Goal: Task Accomplishment & Management: Complete application form

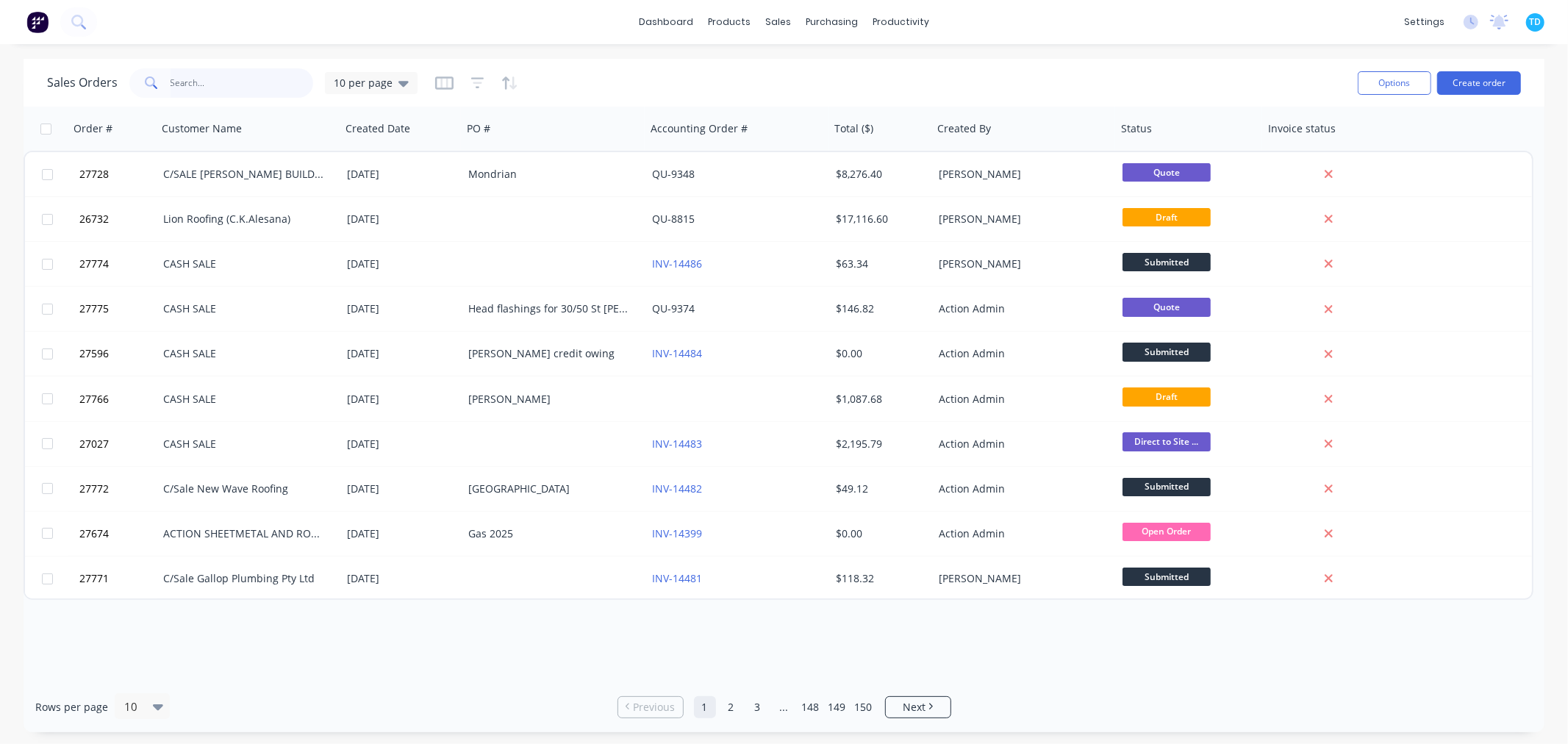
click at [222, 84] on input "text" at bounding box center [242, 83] width 144 height 29
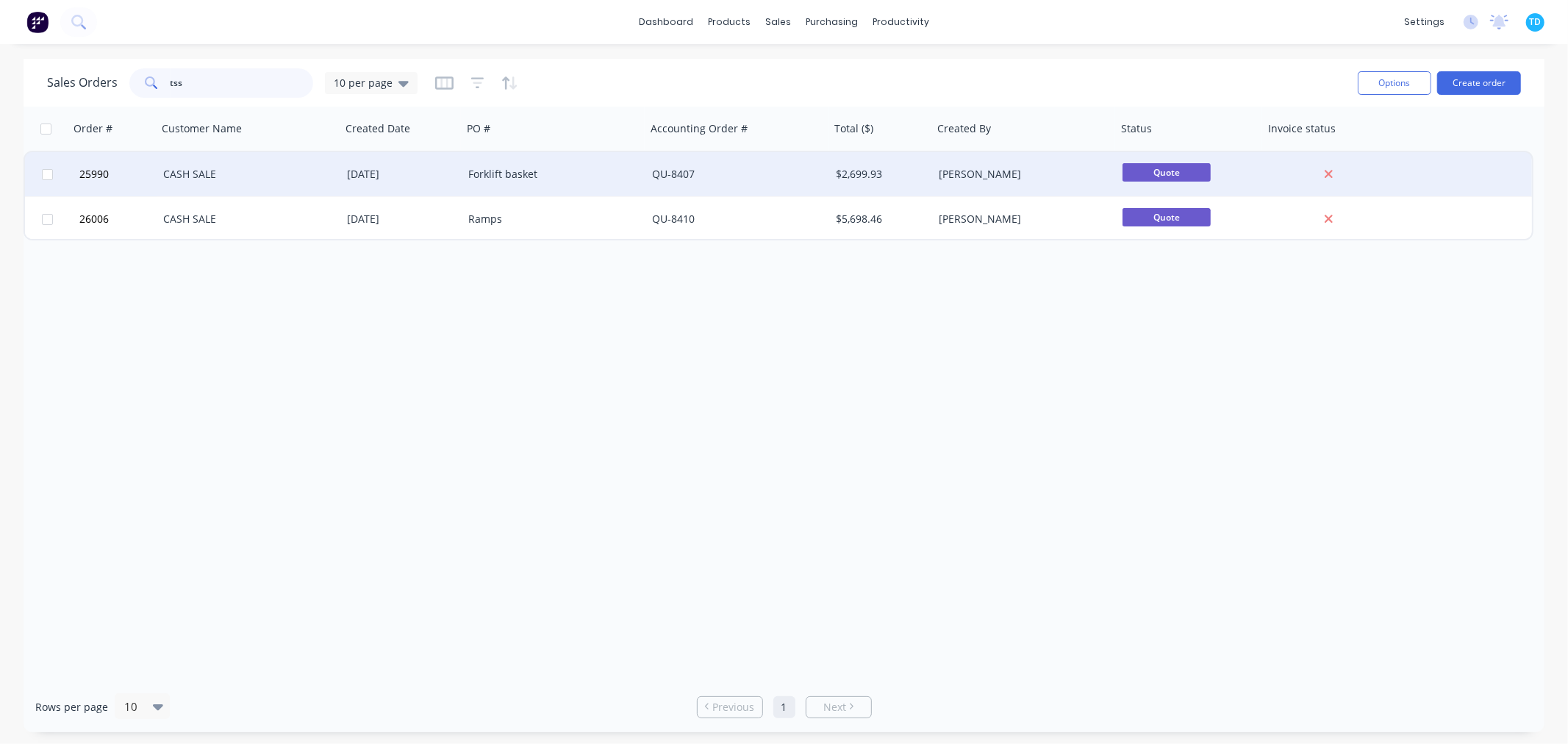
type input "tss"
click at [283, 174] on div "CASH SALE" at bounding box center [244, 174] width 163 height 15
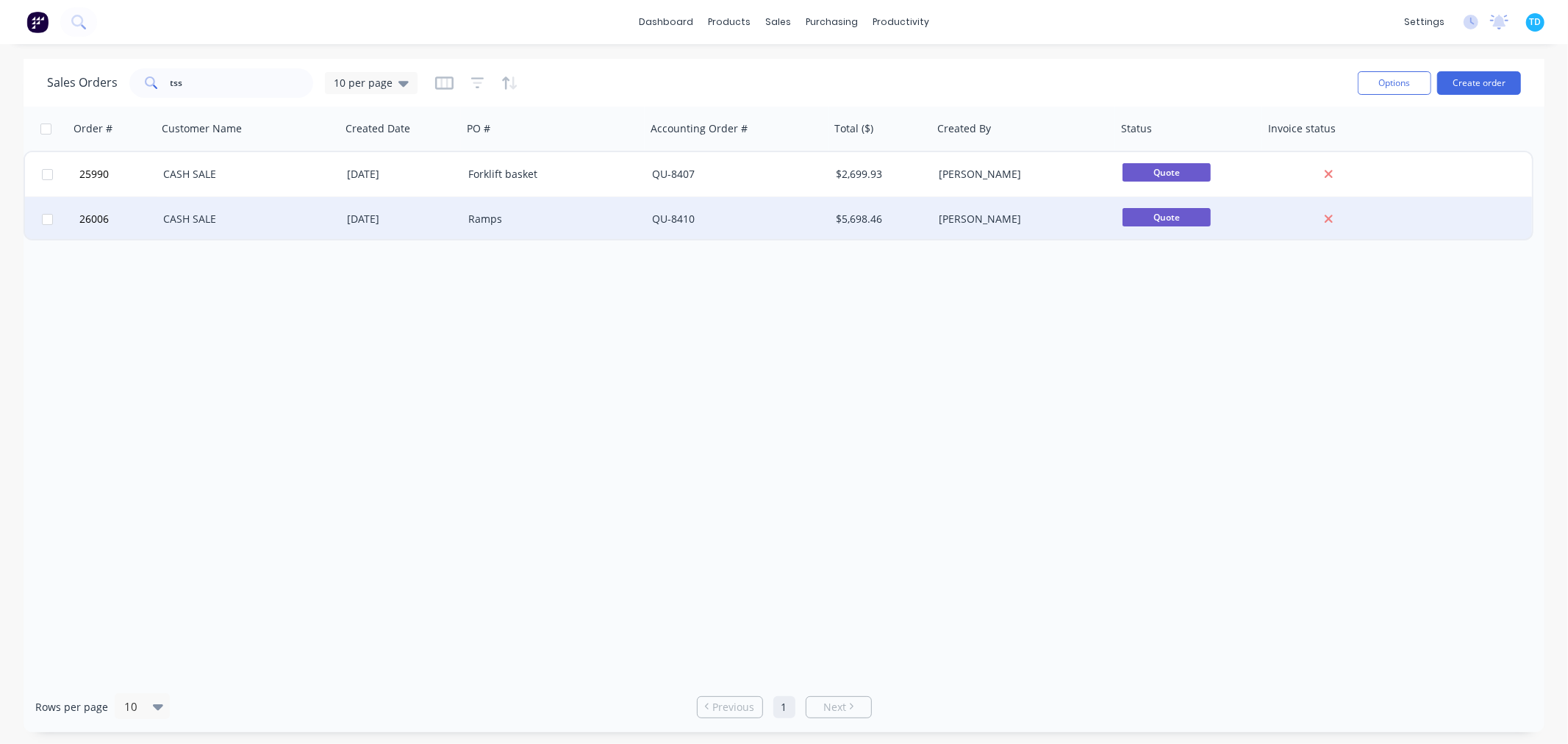
click at [810, 209] on div "QU-8410" at bounding box center [738, 219] width 184 height 44
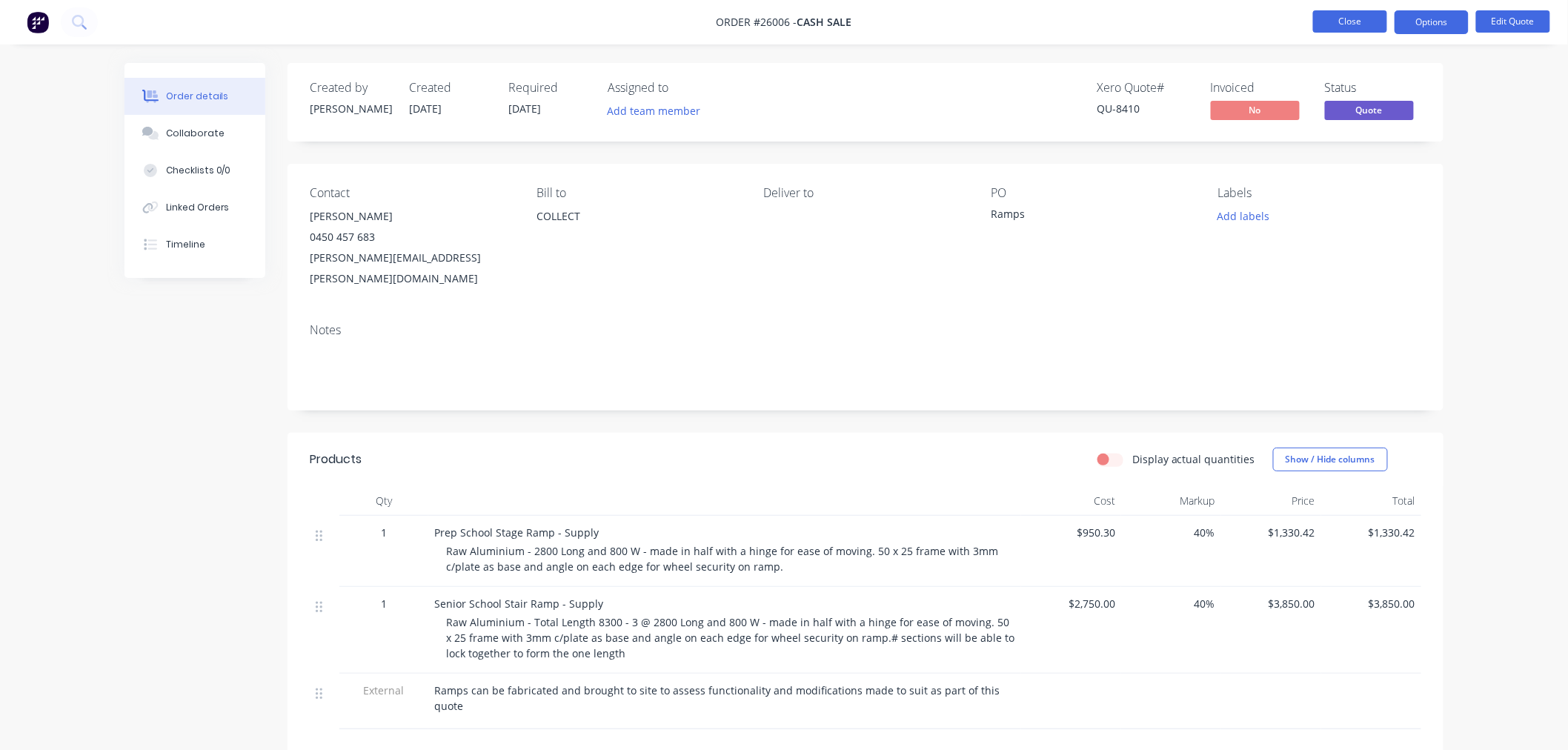
click at [1359, 24] on button "Close" at bounding box center [1350, 21] width 74 height 22
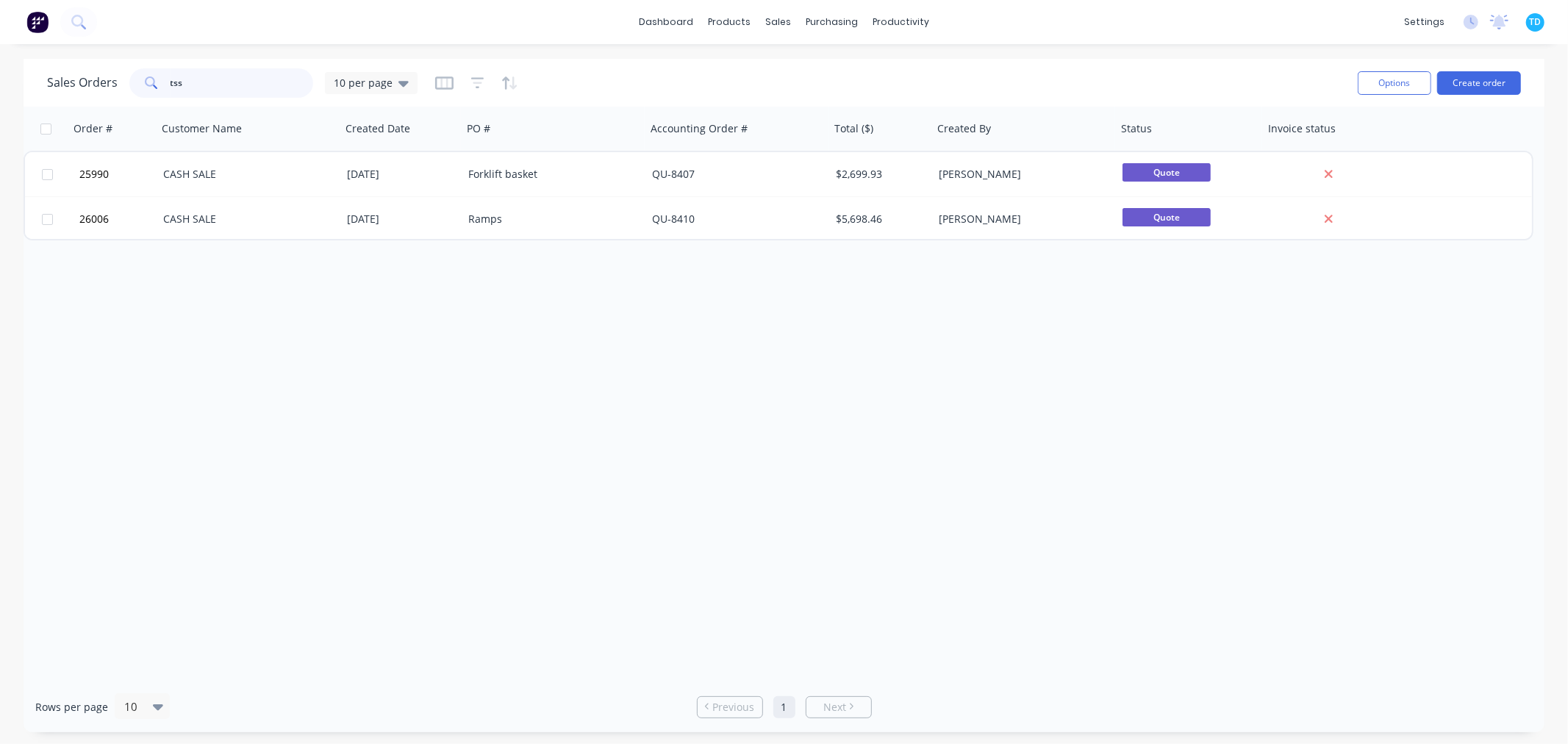
drag, startPoint x: 192, startPoint y: 84, endPoint x: 126, endPoint y: 84, distance: 66.0
click at [125, 85] on div "Sales Orders tss 10 per page" at bounding box center [233, 83] width 371 height 29
type input "akela"
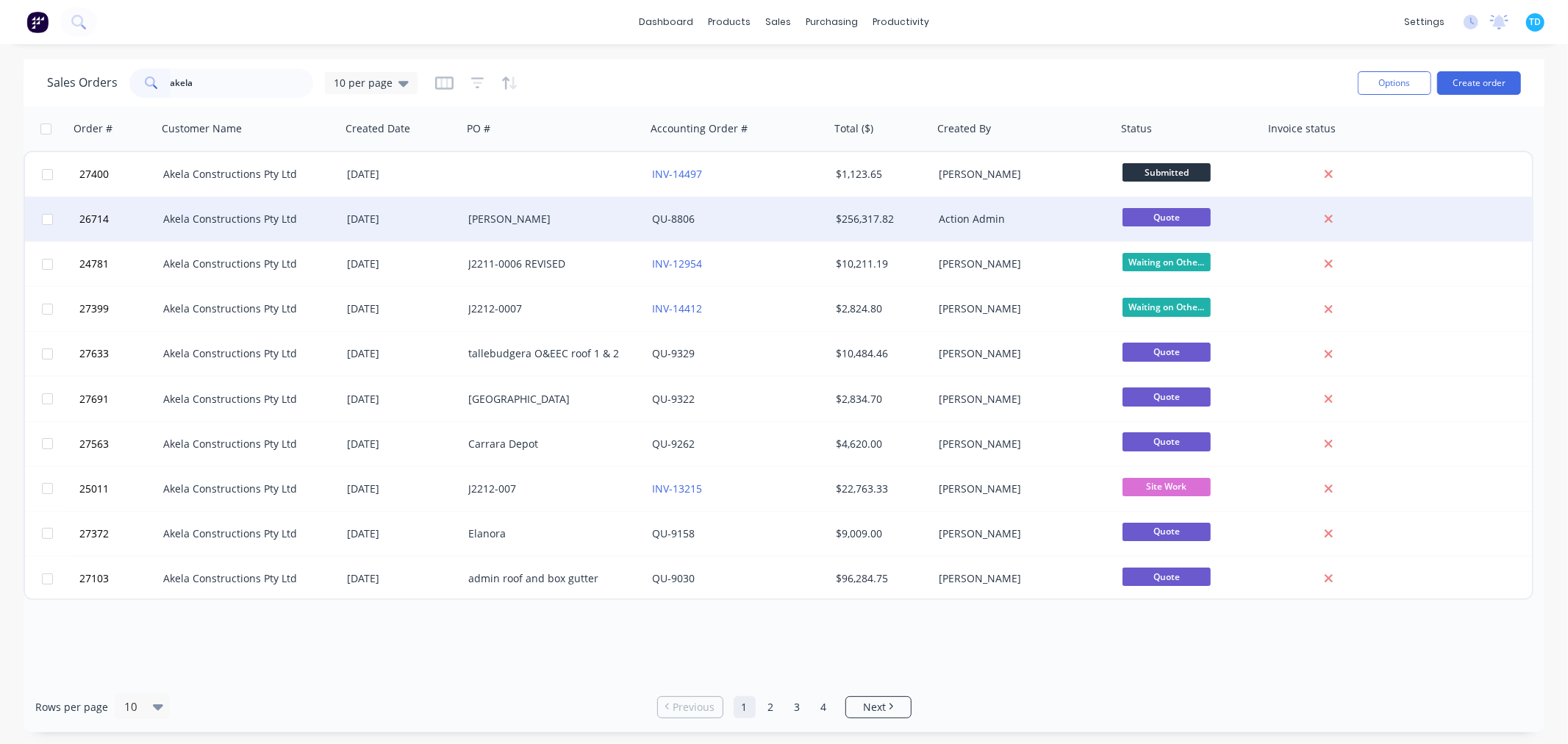
click at [300, 214] on div "Akela Constructions Pty Ltd" at bounding box center [244, 219] width 163 height 15
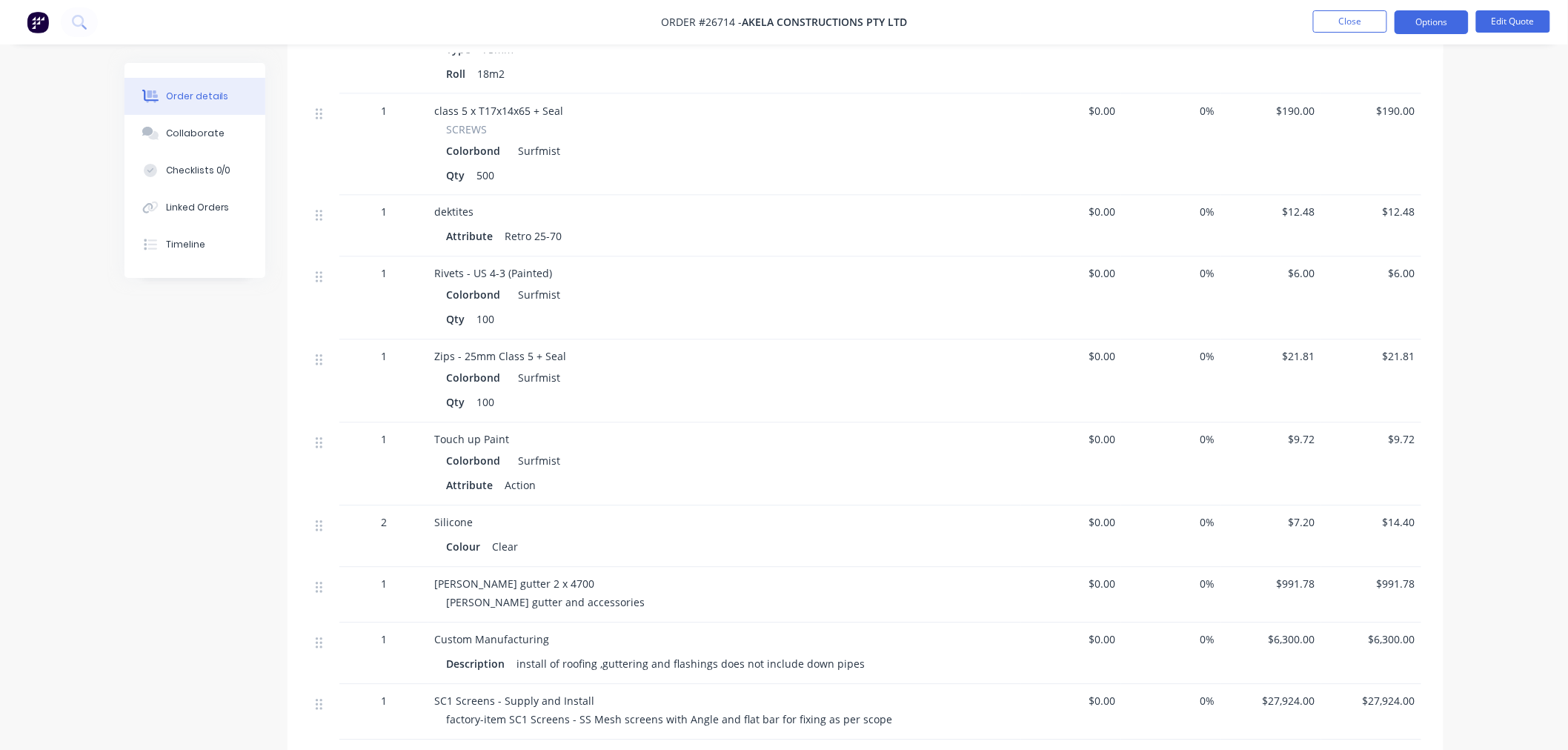
scroll to position [1070, 0]
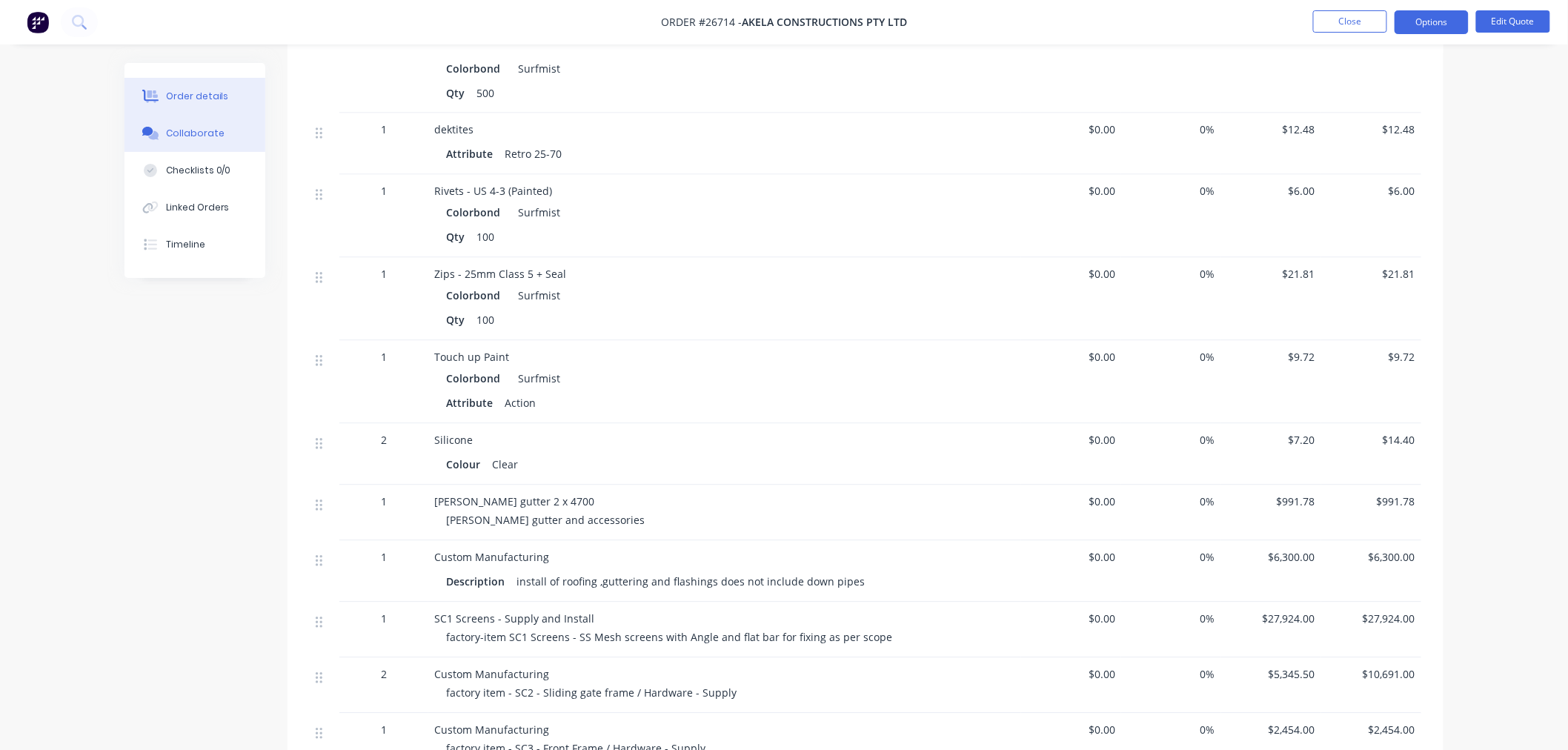
click at [210, 143] on button "Collaborate" at bounding box center [195, 133] width 141 height 37
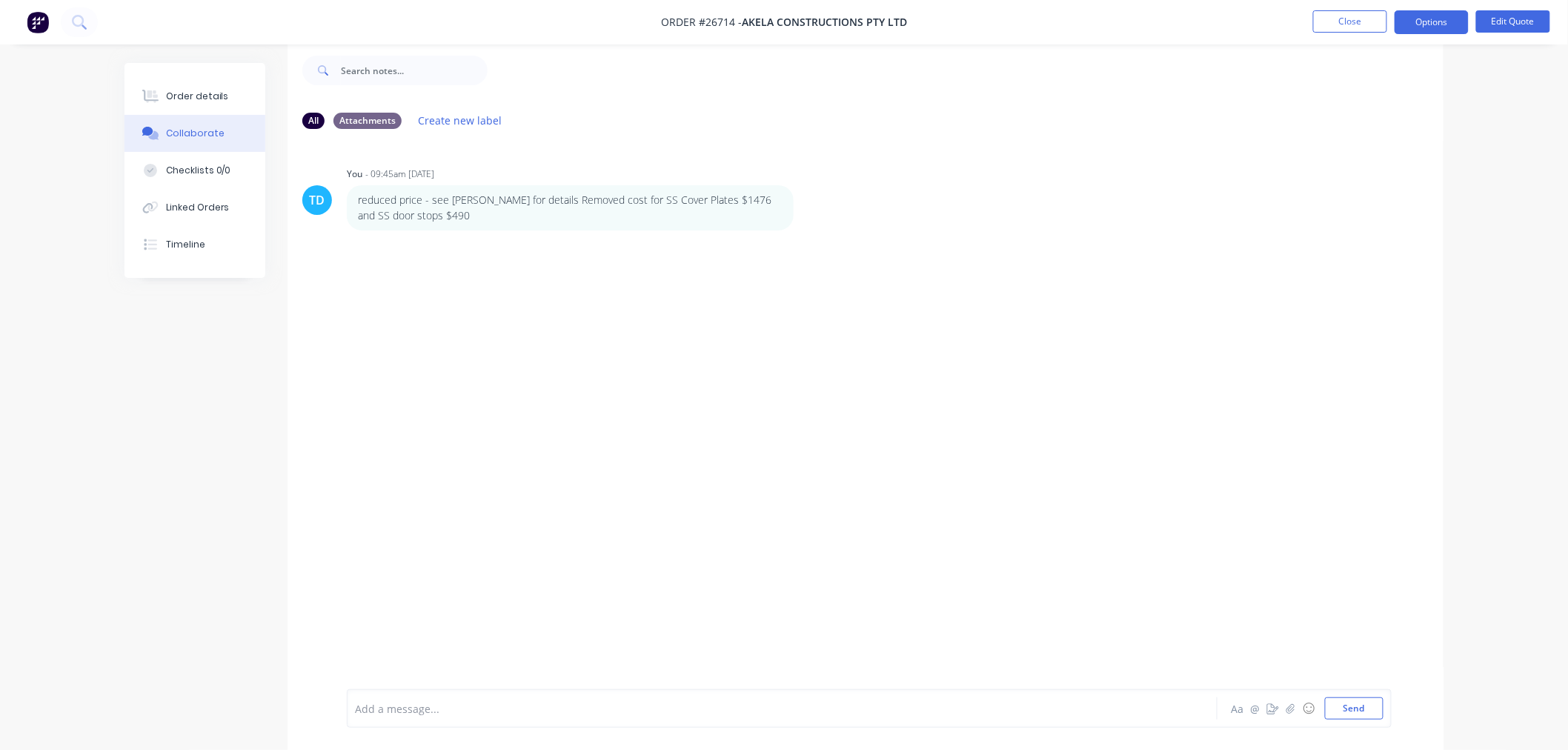
scroll to position [23, 0]
click at [191, 93] on div "Order details" at bounding box center [197, 96] width 63 height 13
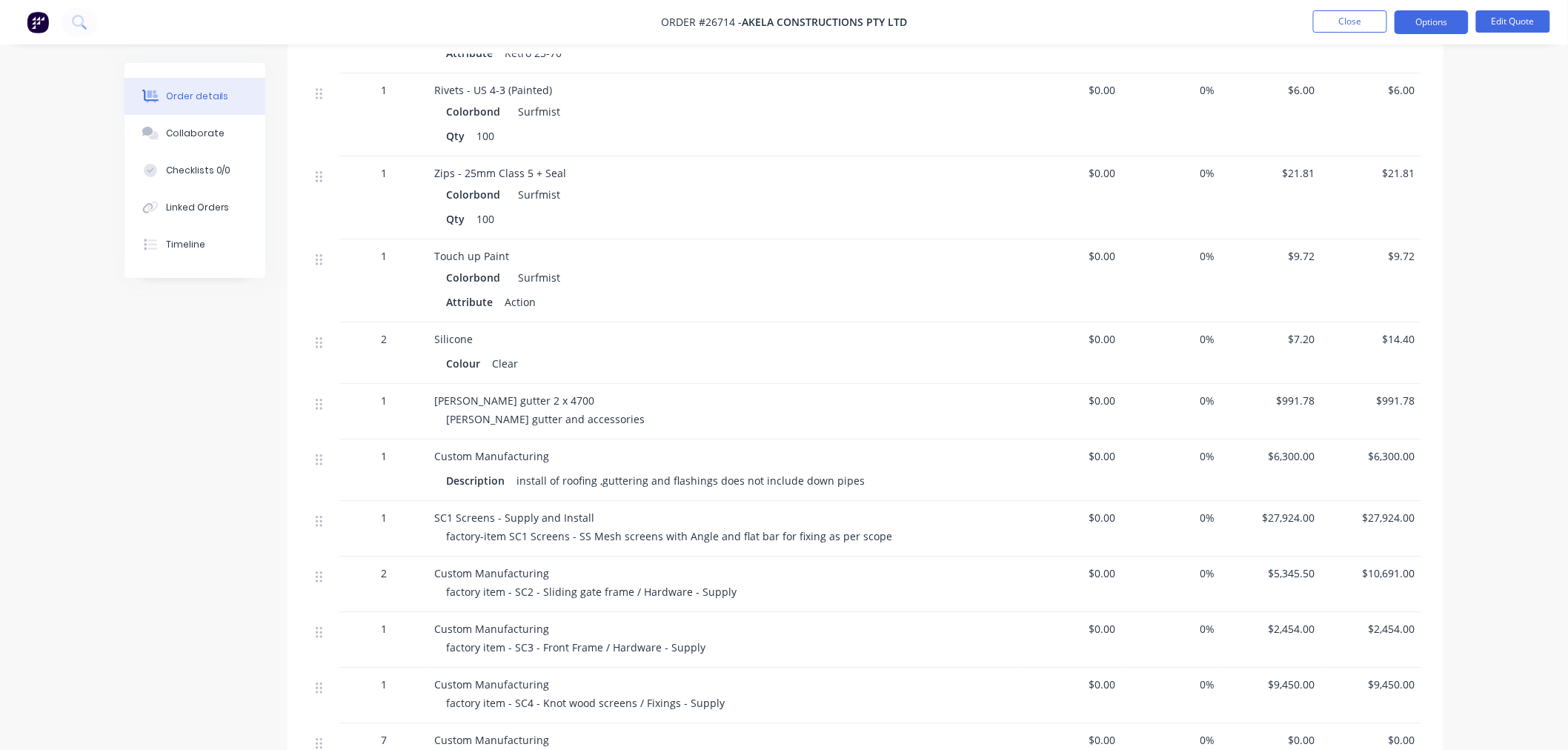
scroll to position [1175, 0]
click at [1294, 445] on span "$6,300.00" at bounding box center [1271, 453] width 88 height 16
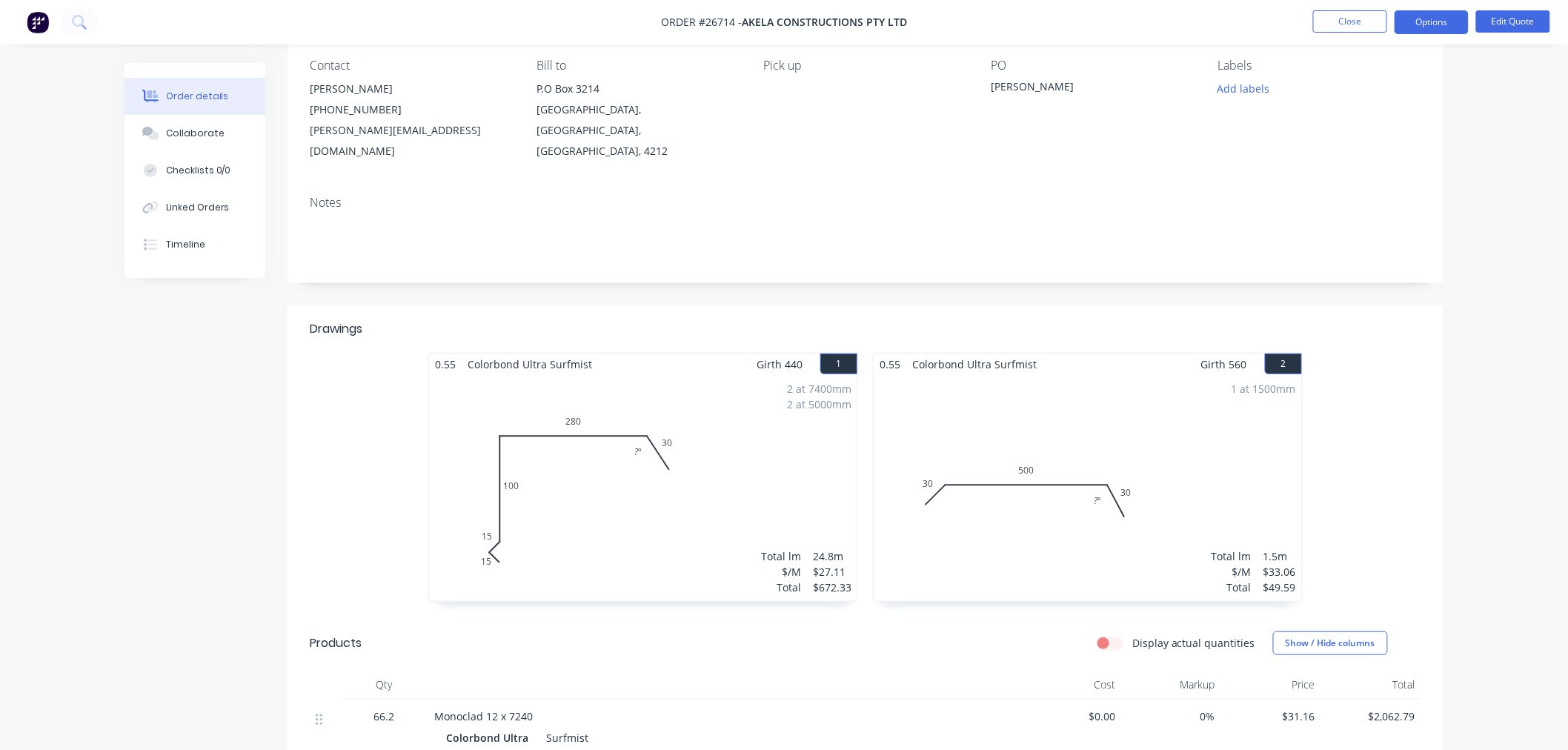
scroll to position [0, 0]
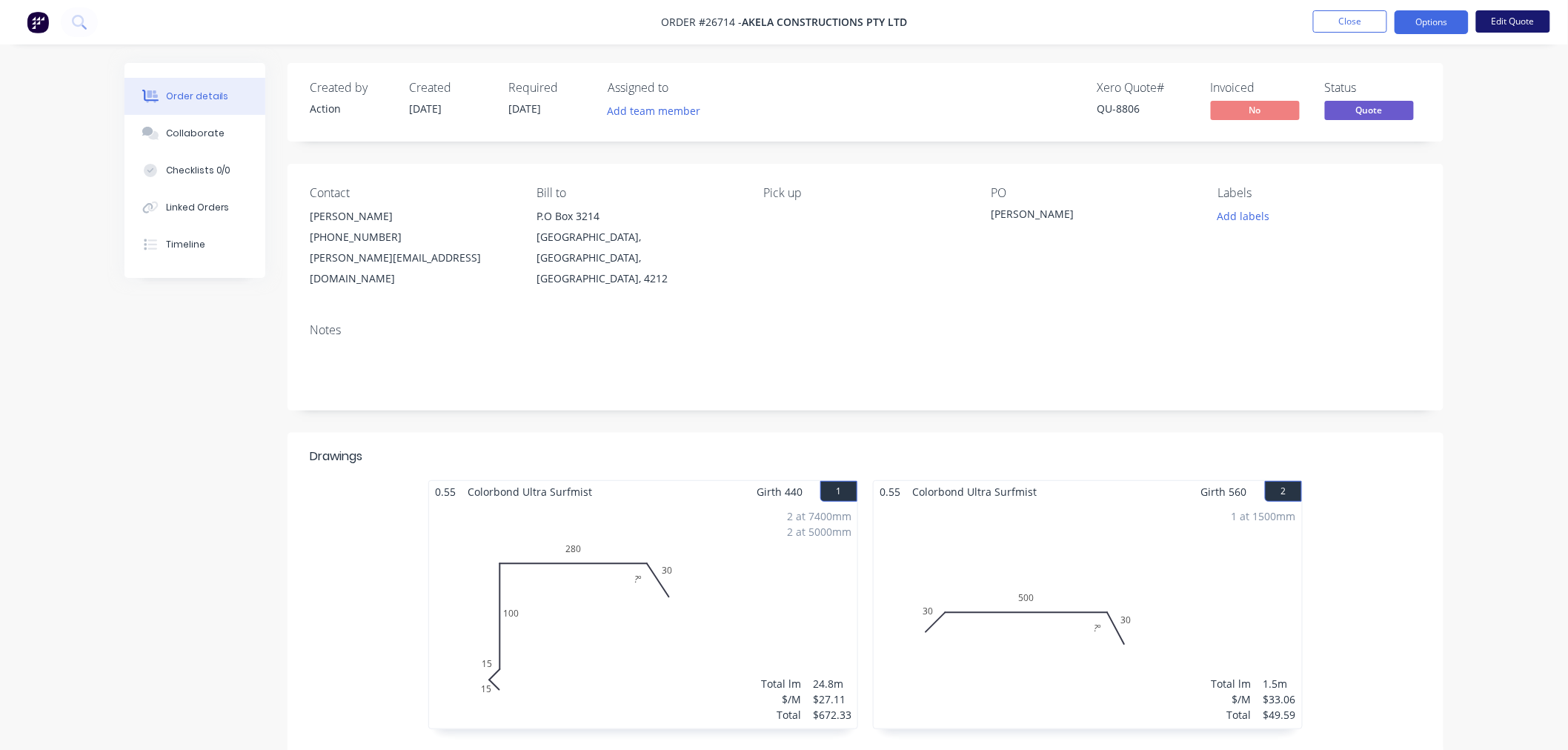
click at [1515, 20] on button "Edit Quote" at bounding box center [1512, 21] width 74 height 22
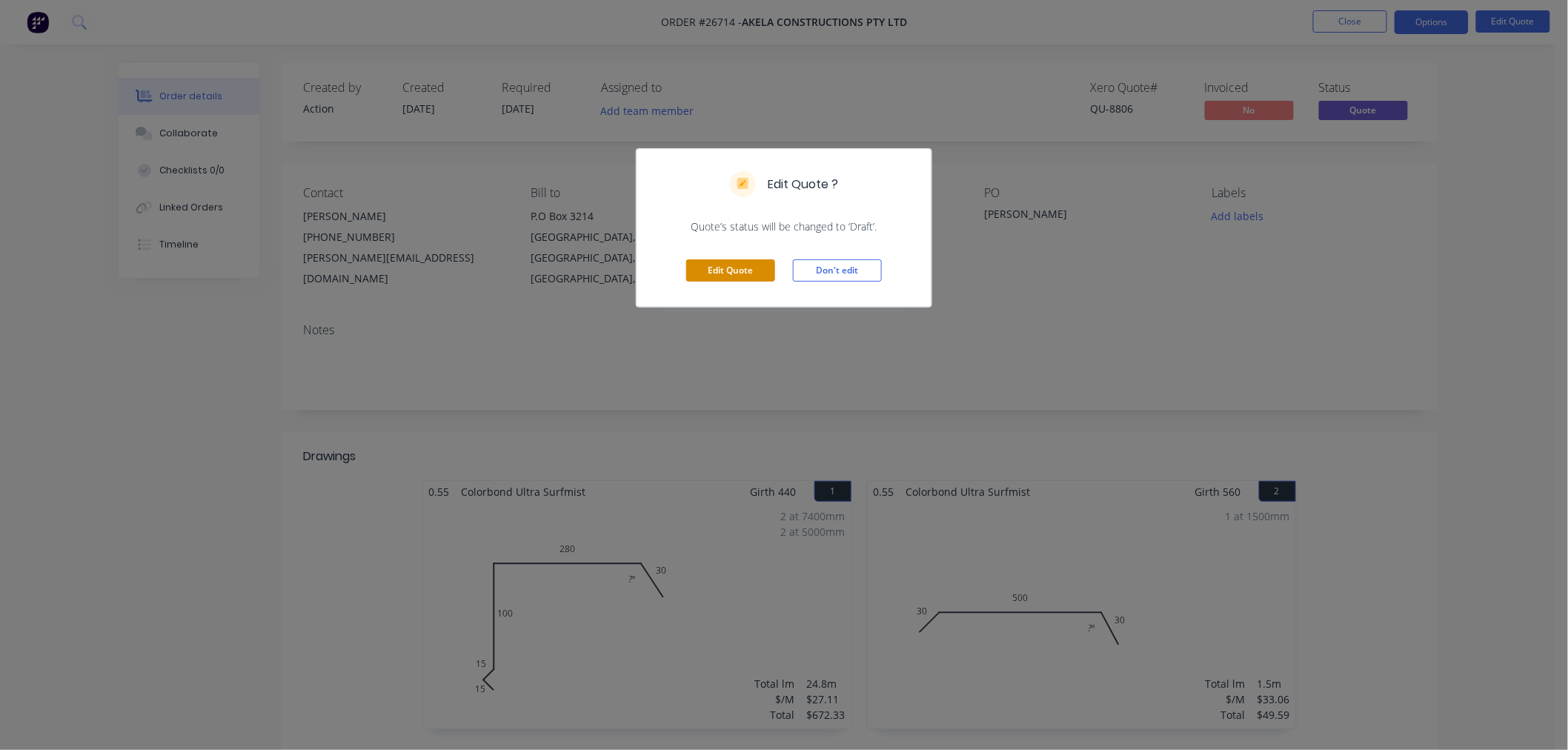
click at [722, 270] on button "Edit Quote" at bounding box center [730, 271] width 89 height 22
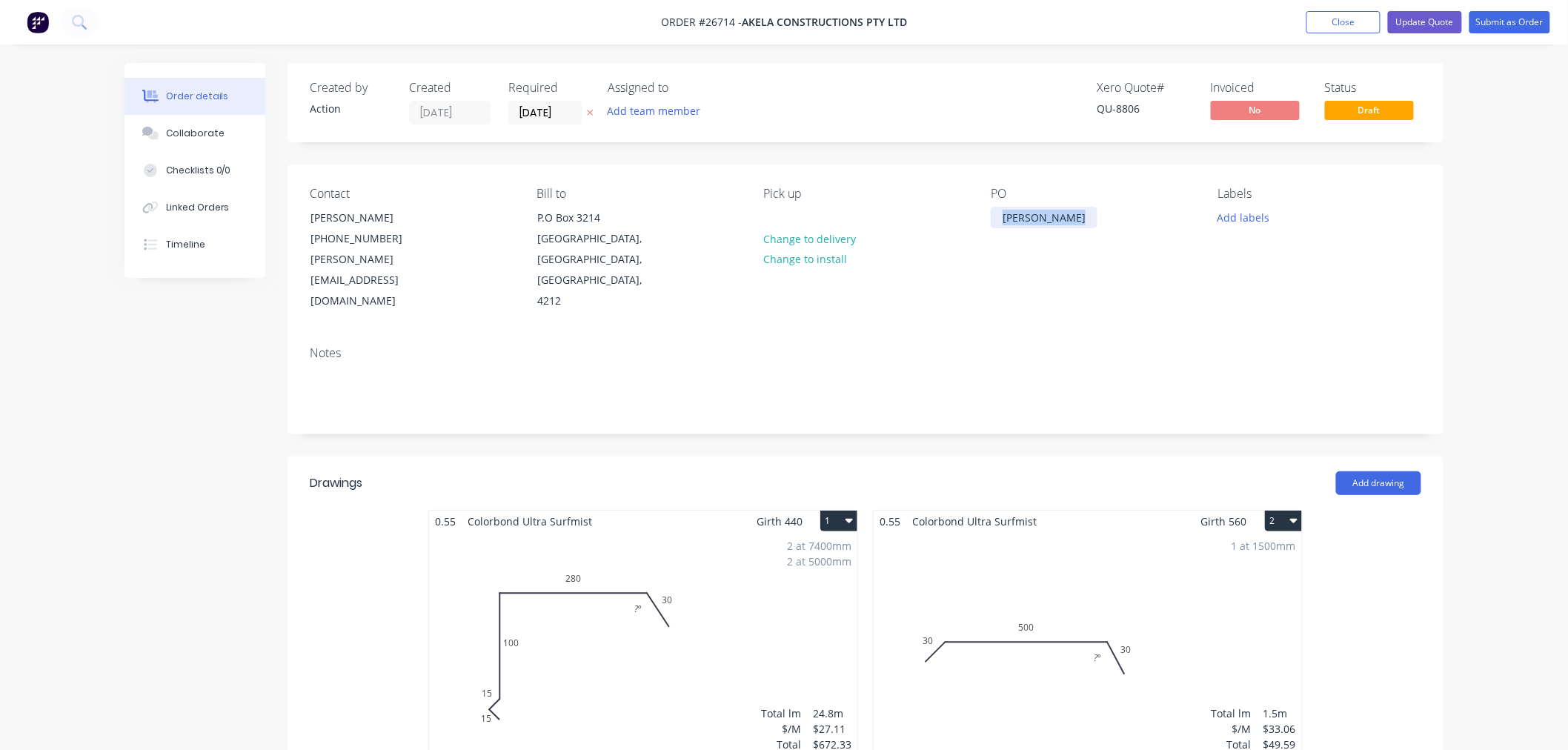
drag, startPoint x: 1061, startPoint y: 215, endPoint x: 983, endPoint y: 224, distance: 78.5
click at [983, 224] on div "Contact [PERSON_NAME] [PHONE_NUMBER] [EMAIL_ADDRESS][DOMAIN_NAME] Bill to P.O […" at bounding box center [866, 249] width 1156 height 170
click at [529, 106] on input "[DATE]" at bounding box center [545, 113] width 73 height 22
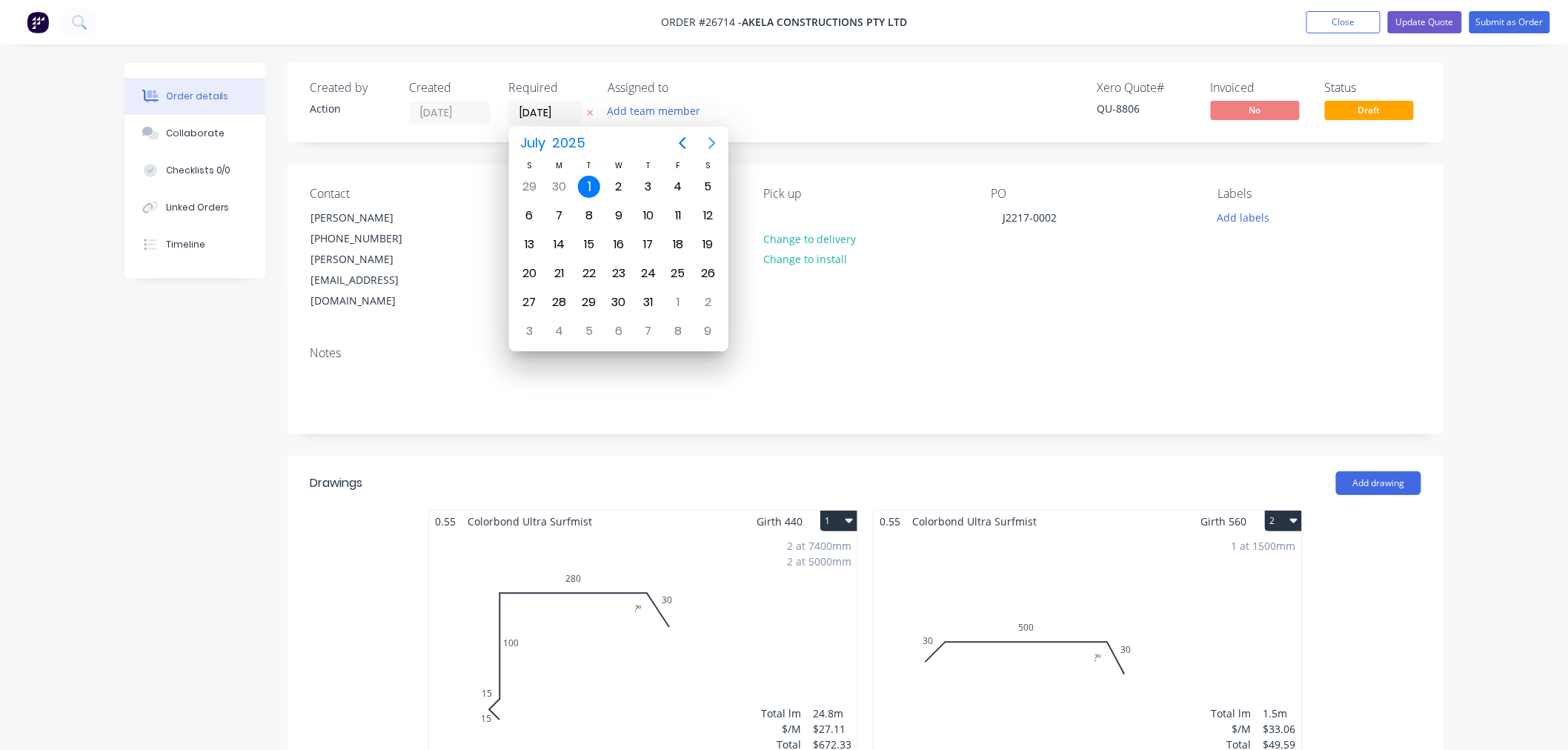
click at [710, 145] on icon "Next page" at bounding box center [712, 143] width 18 height 18
click at [713, 145] on icon "Next page" at bounding box center [712, 142] width 7 height 12
click at [529, 324] on div "30" at bounding box center [529, 331] width 22 height 22
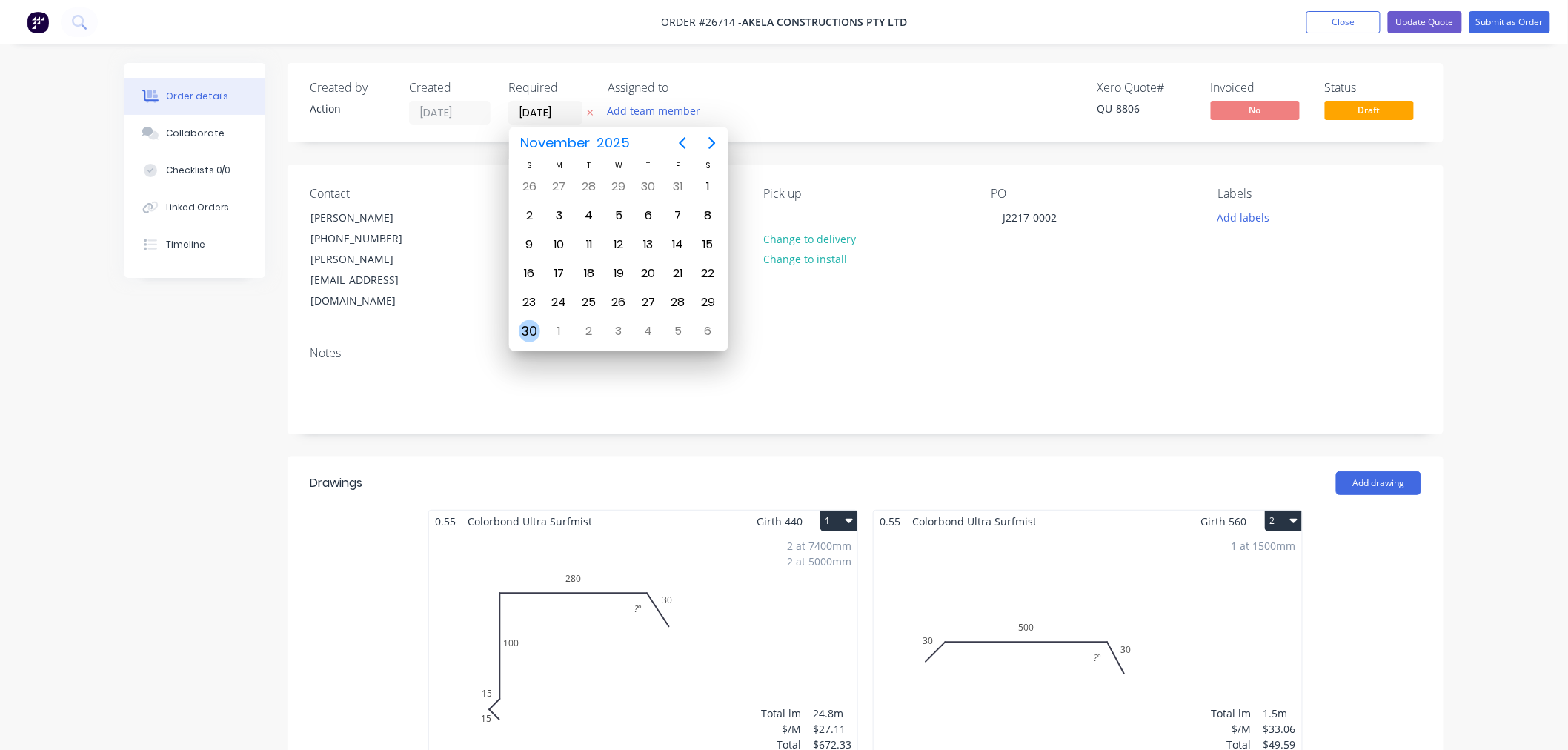
type input "[DATE]"
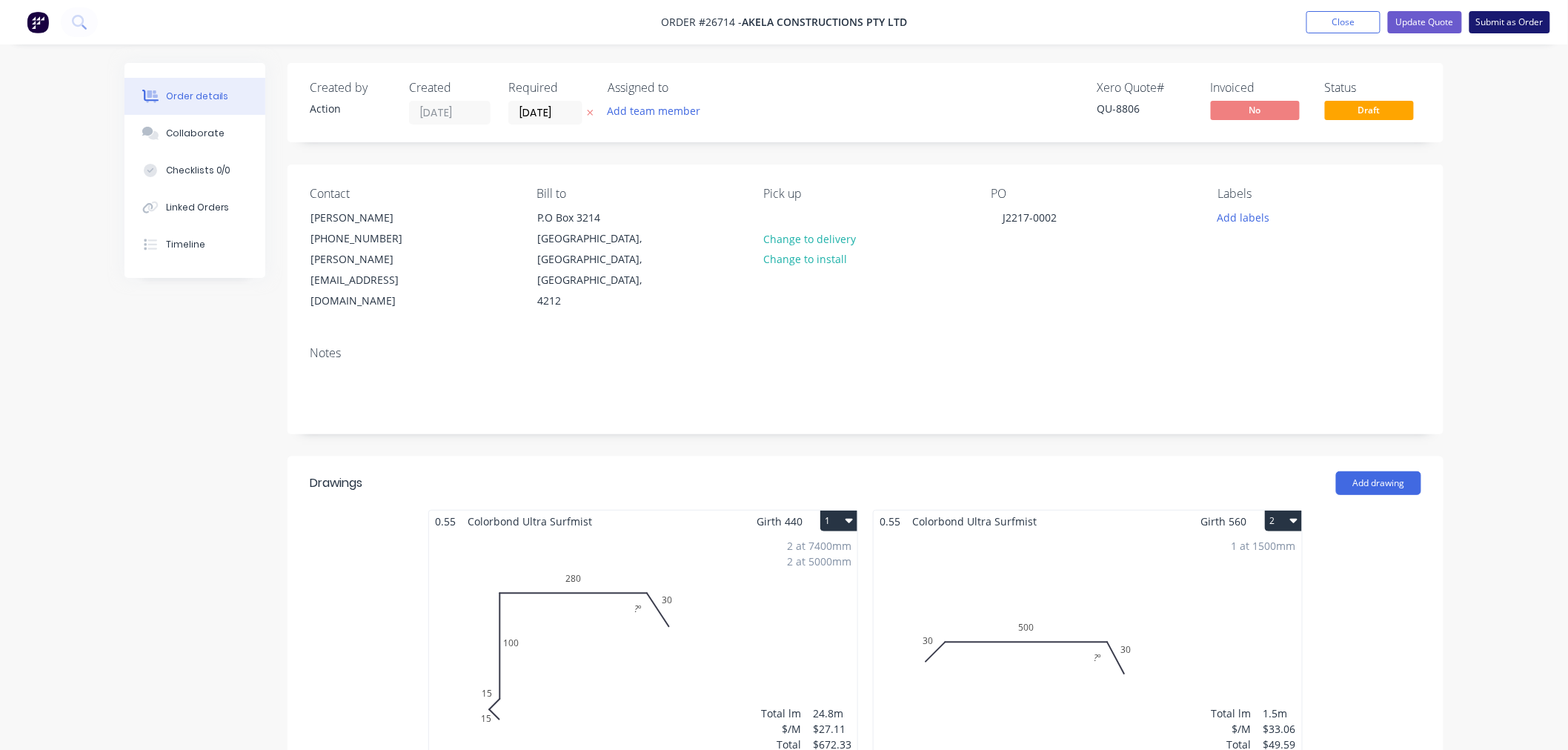
click at [1520, 22] on button "Submit as Order" at bounding box center [1509, 22] width 81 height 22
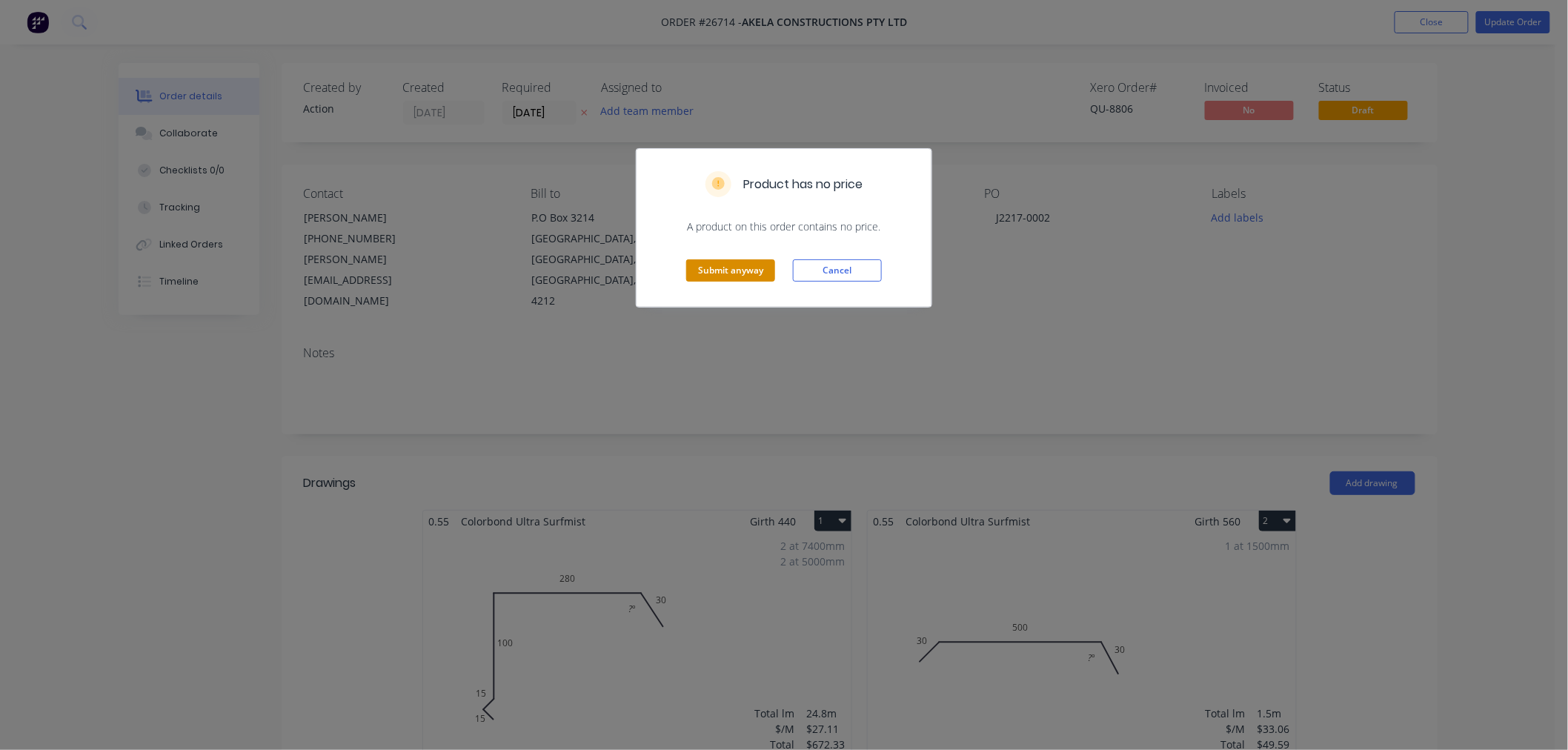
click at [735, 273] on button "Submit anyway" at bounding box center [730, 271] width 89 height 22
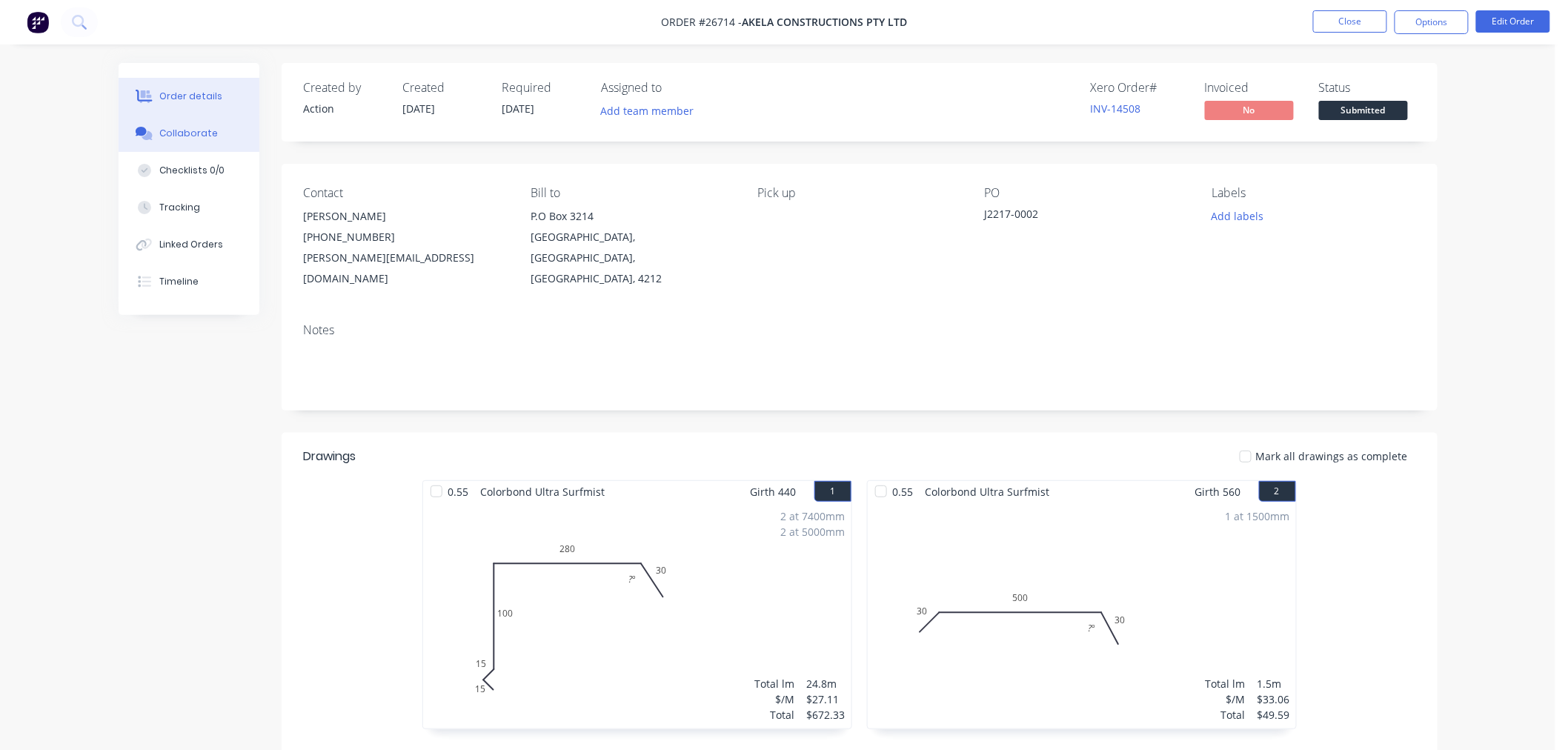
click at [174, 129] on div "Collaborate" at bounding box center [188, 133] width 59 height 13
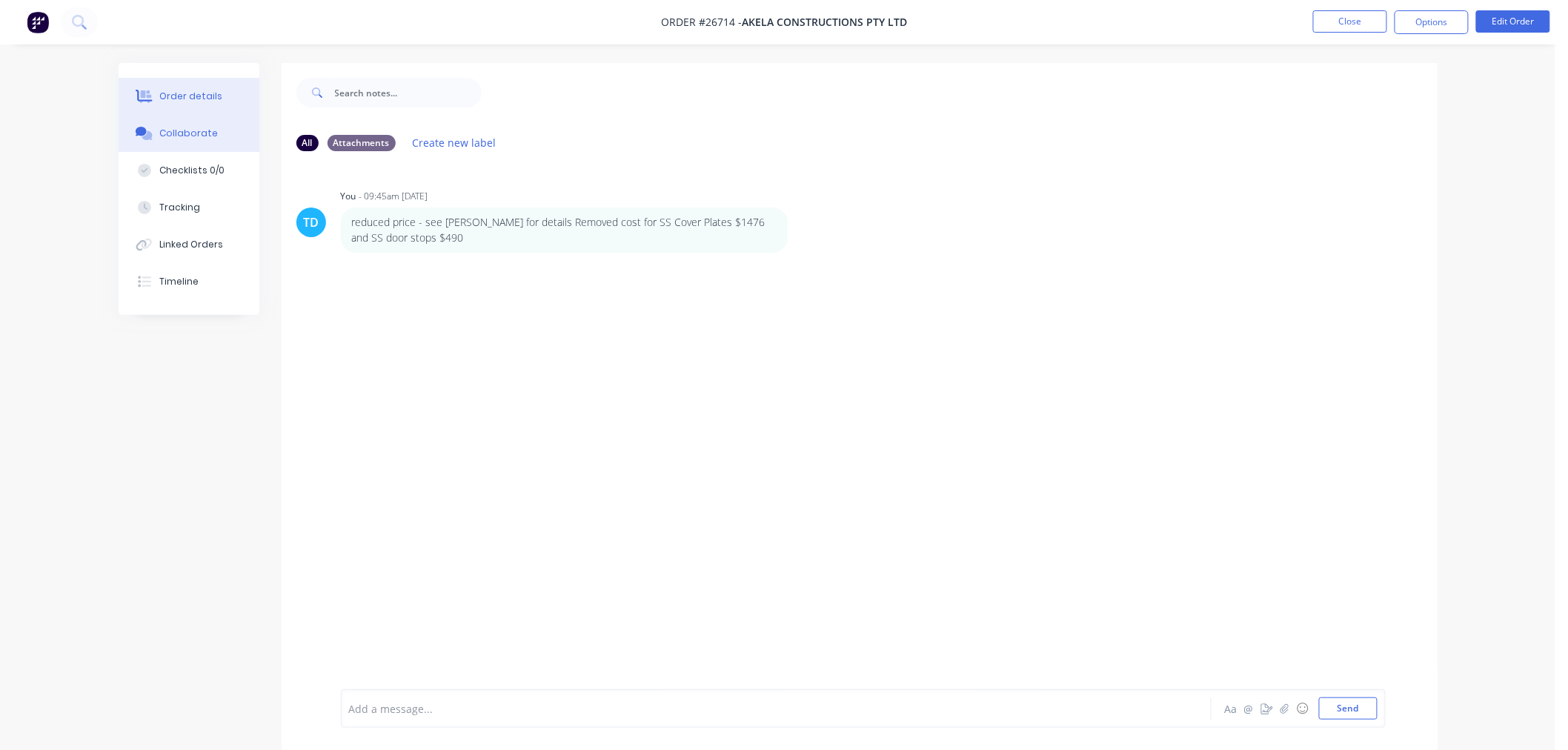
click at [200, 99] on div "Order details" at bounding box center [191, 96] width 63 height 13
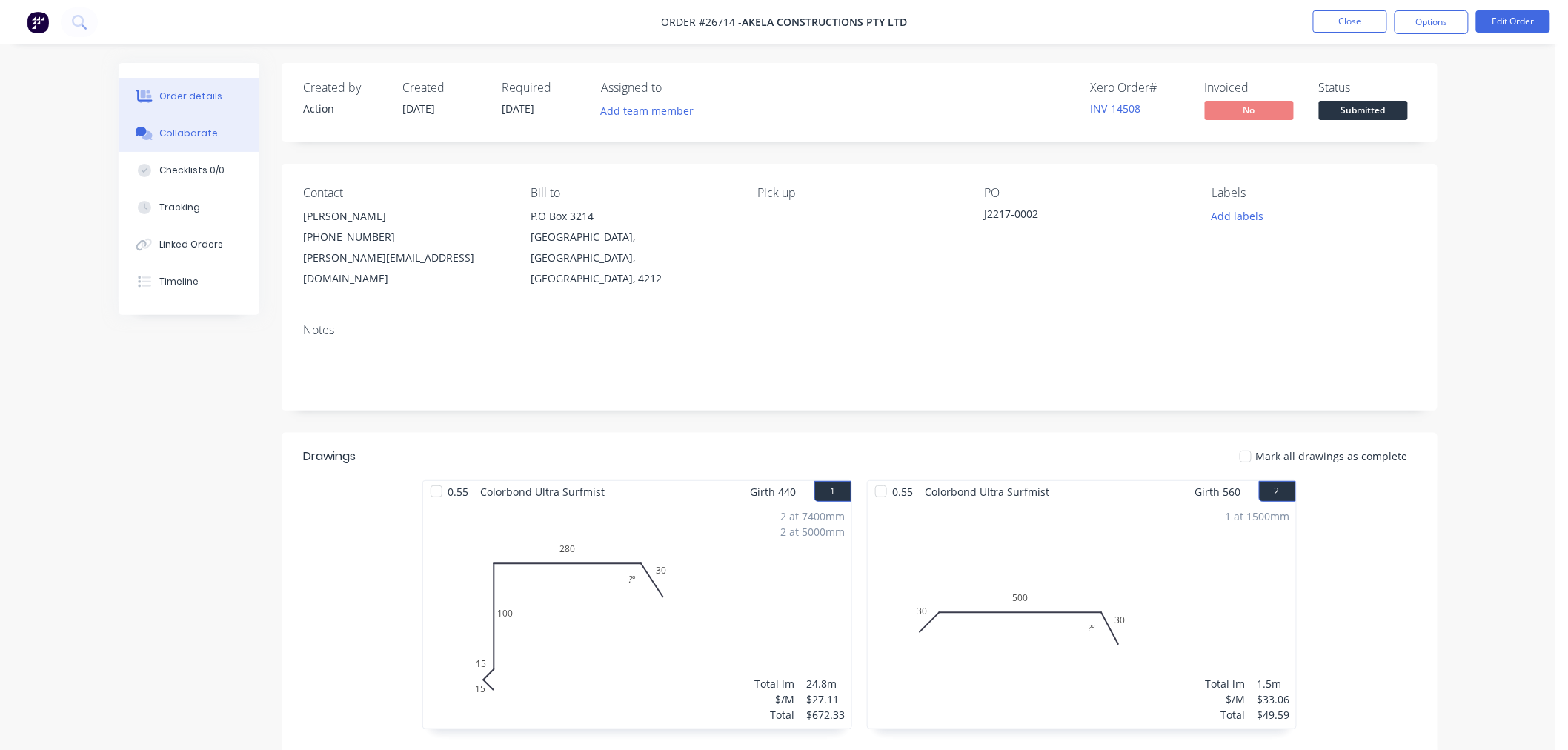
click at [224, 131] on button "Collaborate" at bounding box center [189, 133] width 141 height 37
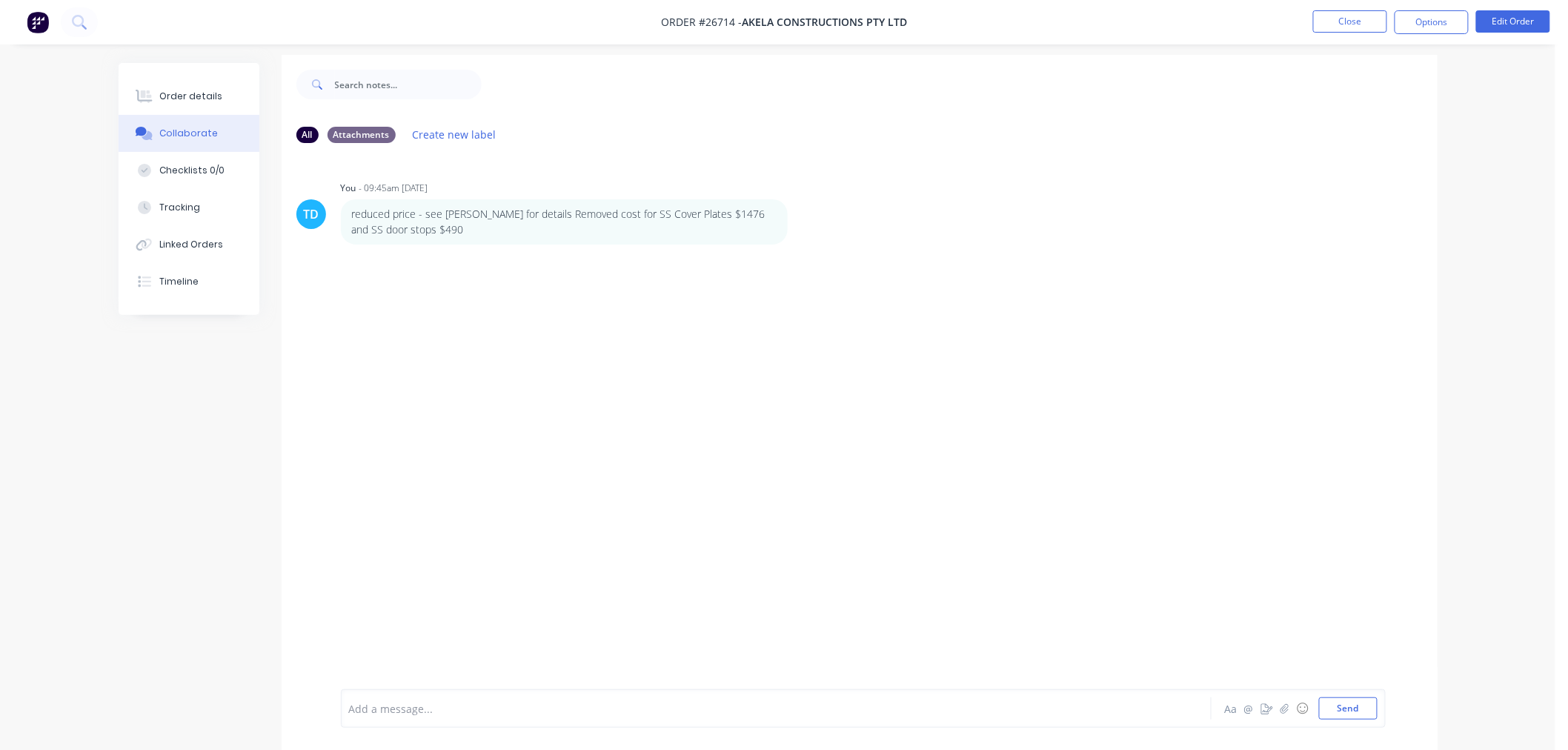
scroll to position [23, 0]
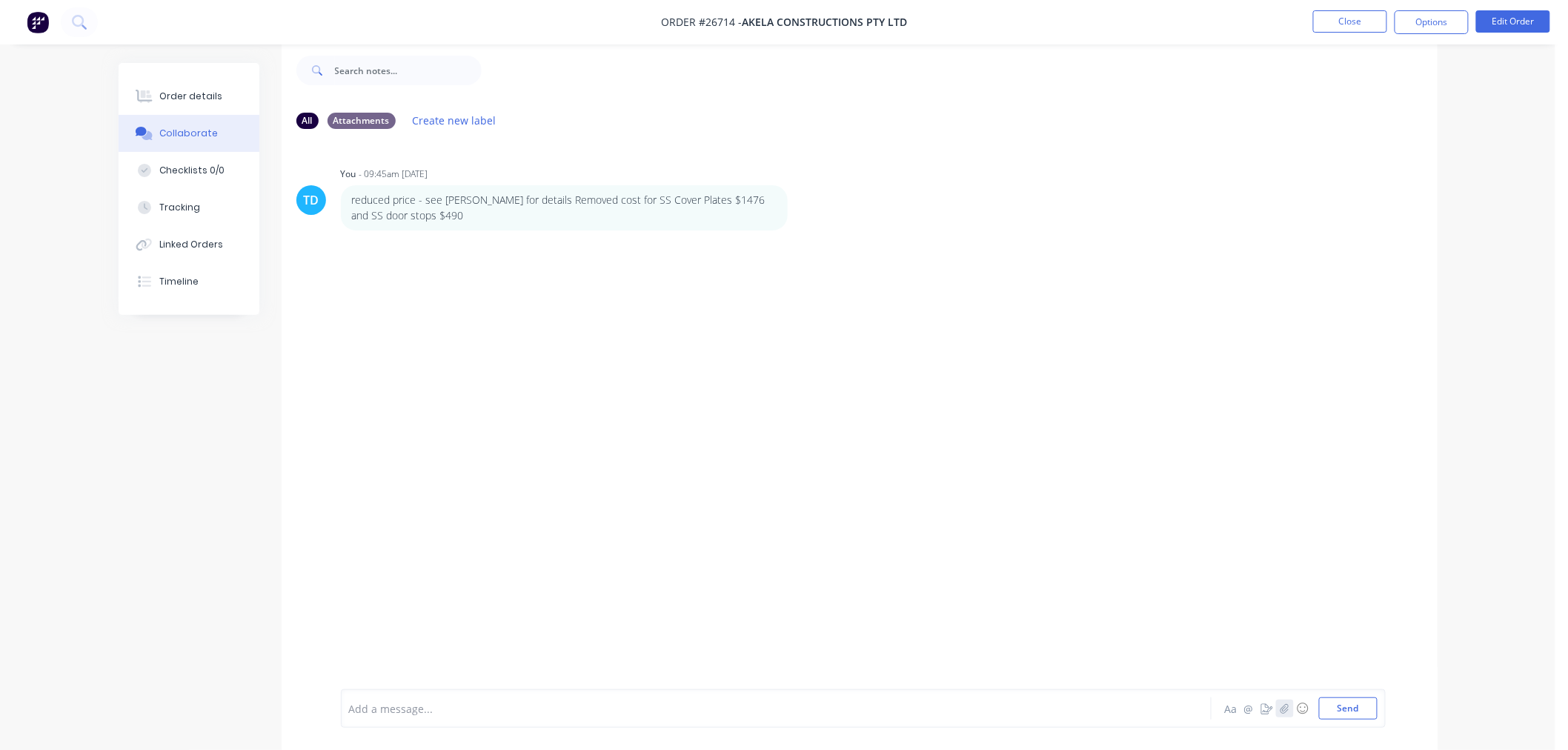
click at [1287, 712] on icon "button" at bounding box center [1283, 708] width 9 height 10
click at [1358, 714] on button "Send" at bounding box center [1348, 709] width 59 height 22
click at [180, 92] on div "Order details" at bounding box center [191, 96] width 63 height 13
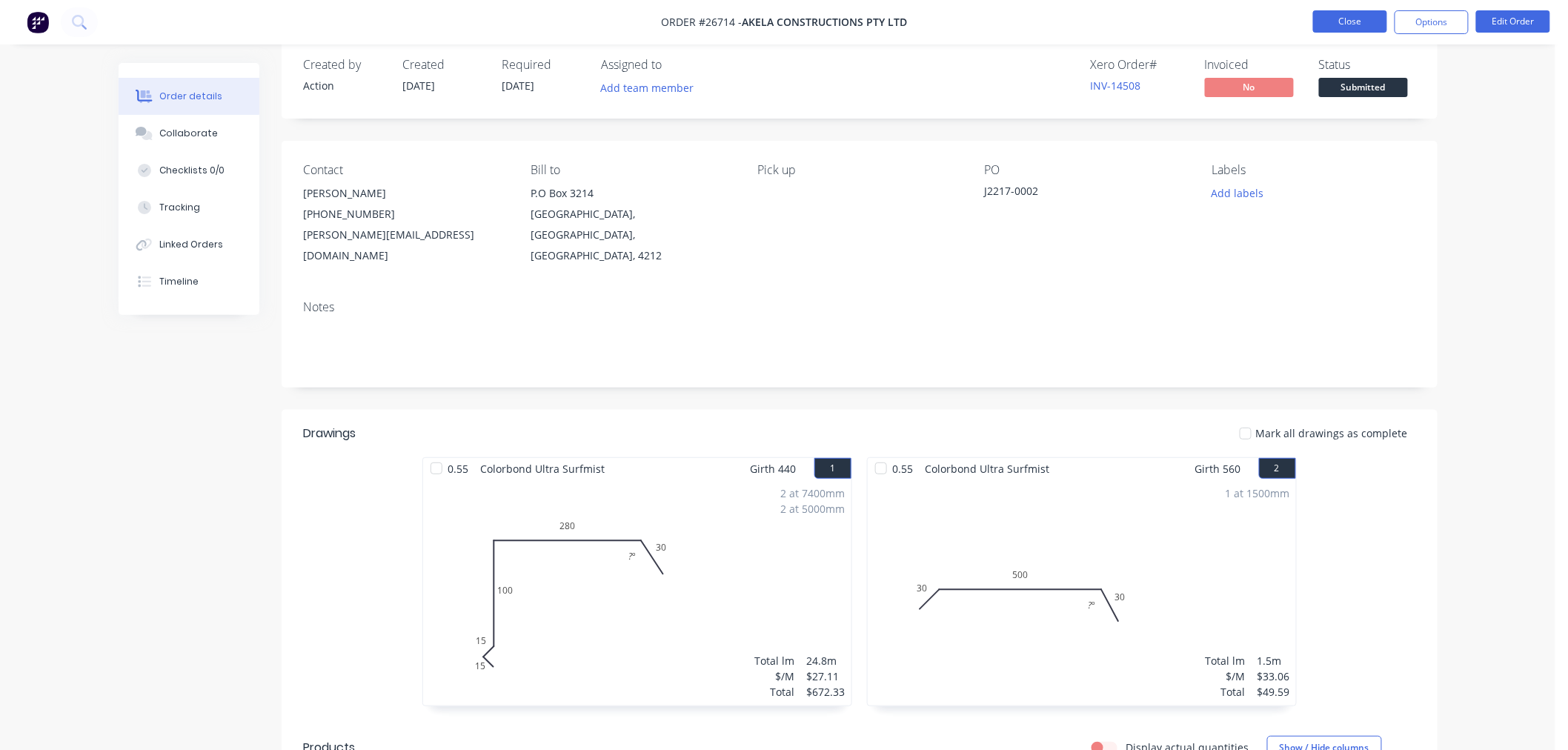
click at [1333, 20] on button "Close" at bounding box center [1350, 21] width 74 height 22
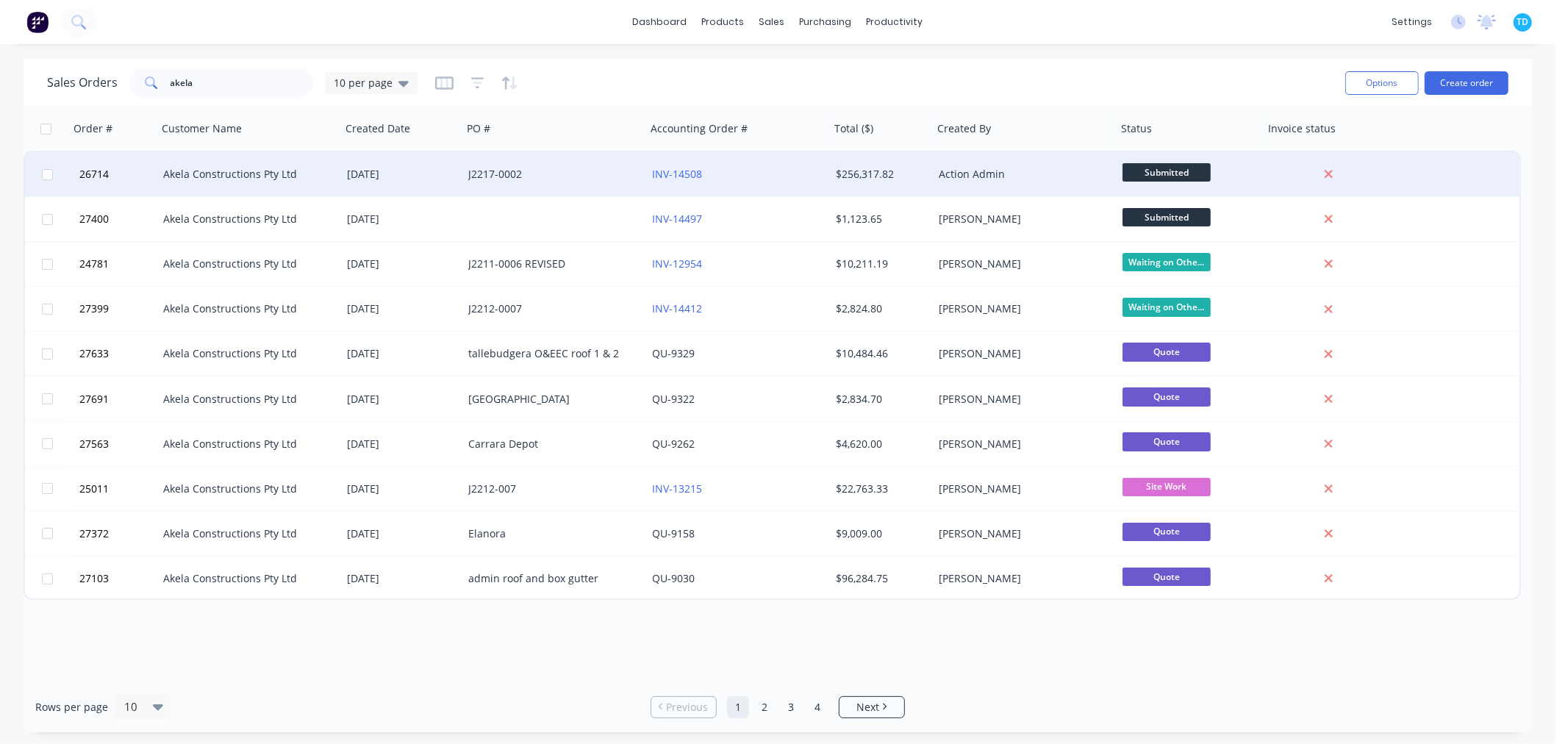
click at [292, 172] on div "Akela Constructions Pty Ltd" at bounding box center [244, 174] width 163 height 15
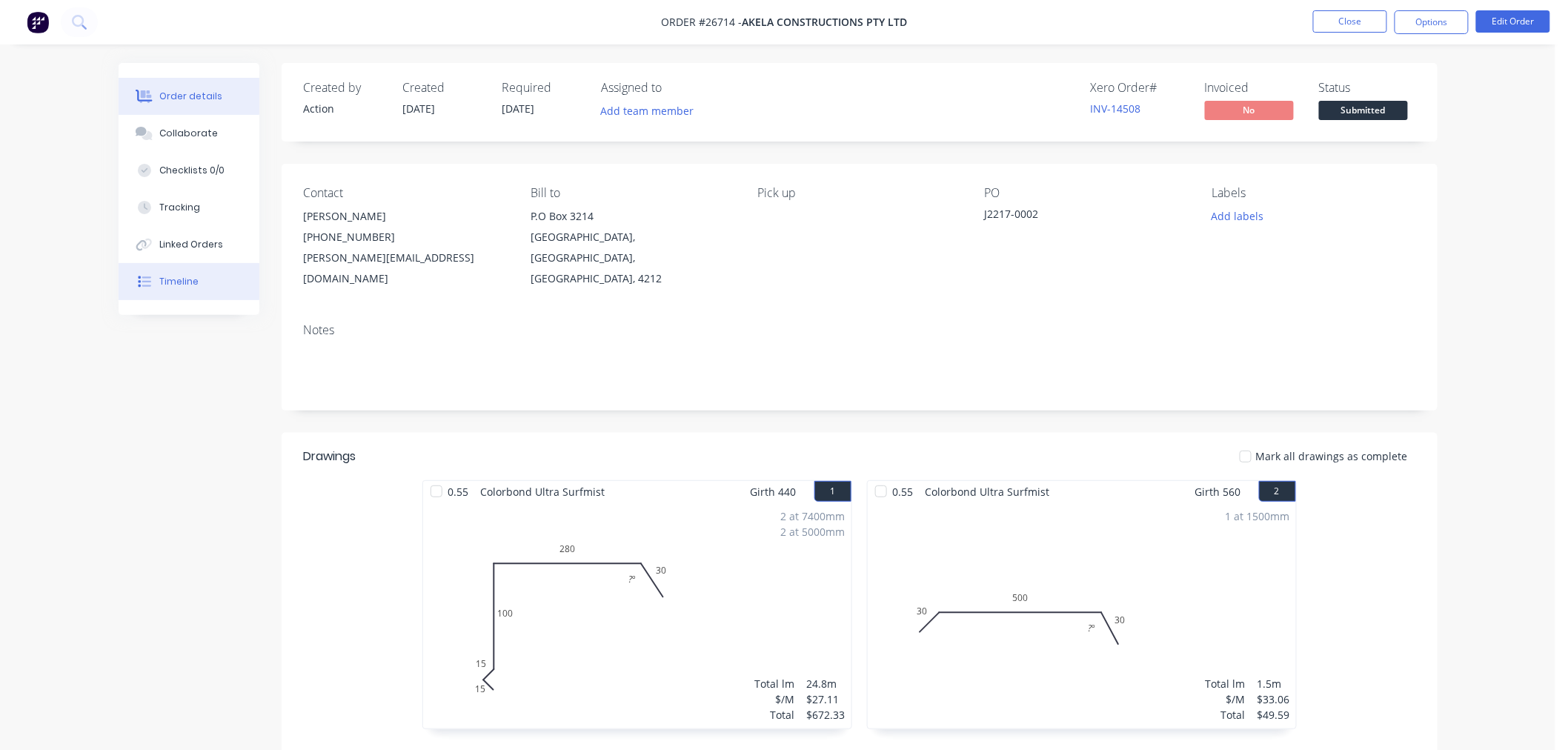
click at [181, 285] on div "Timeline" at bounding box center [179, 282] width 39 height 13
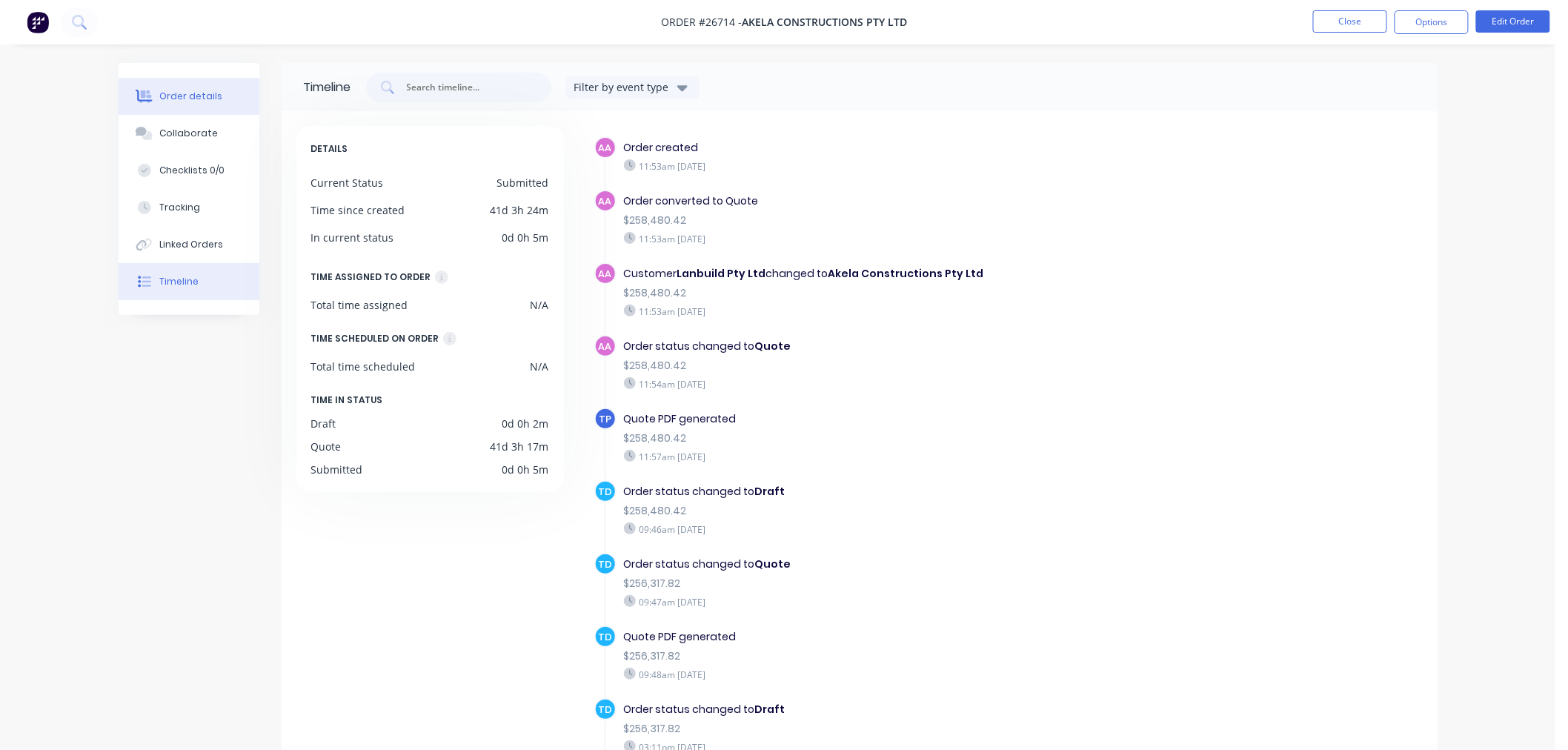
click at [178, 99] on div "Order details" at bounding box center [191, 96] width 63 height 13
click at [1350, 27] on button "Close" at bounding box center [1350, 21] width 74 height 22
